Goal: Find specific page/section: Find specific page/section

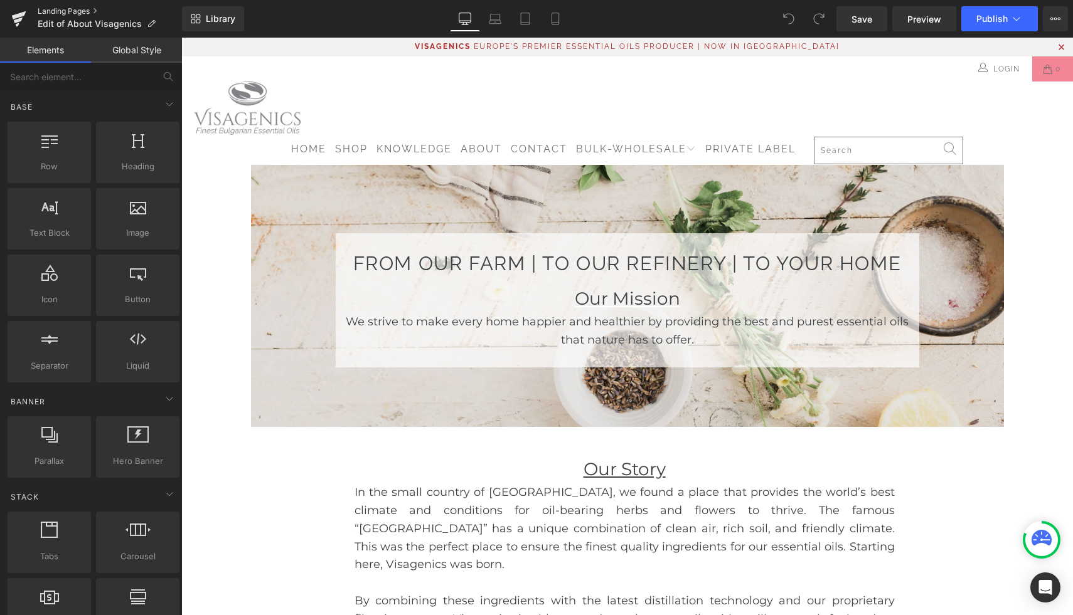
click at [66, 12] on link "Landing Pages" at bounding box center [110, 11] width 144 height 10
